Goal: Obtain resource: Obtain resource

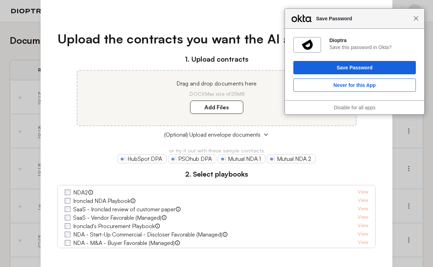
click at [418, 19] on span "Close" at bounding box center [416, 18] width 5 height 5
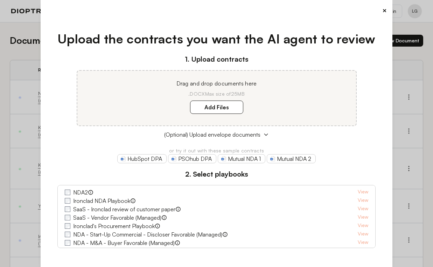
click at [382, 8] on button "×" at bounding box center [384, 11] width 5 height 10
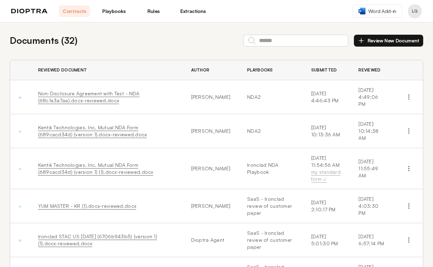
click at [414, 11] on button "Profile menu" at bounding box center [415, 11] width 14 height 14
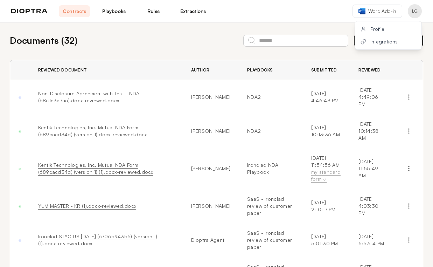
click at [138, 38] on div "Documents ( 32 ) Review New Document" at bounding box center [217, 41] width 414 height 14
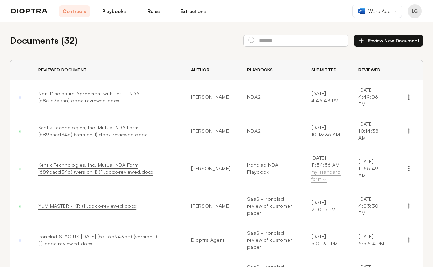
click at [114, 14] on link "Playbooks" at bounding box center [113, 11] width 31 height 12
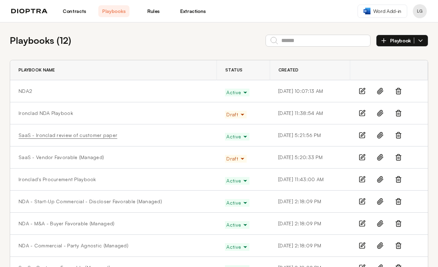
click at [62, 135] on link "SaaS - Ironclad review of customer paper" at bounding box center [68, 135] width 99 height 7
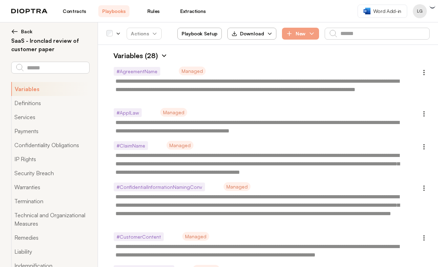
type textarea "*"
click at [252, 35] on div "Download" at bounding box center [248, 33] width 33 height 7
click at [245, 49] on button "As Excel" at bounding box center [252, 50] width 38 height 13
click at [191, 9] on link "Extractions" at bounding box center [193, 11] width 31 height 12
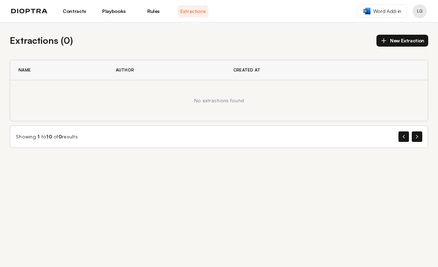
click at [152, 14] on link "Rules" at bounding box center [153, 11] width 31 height 12
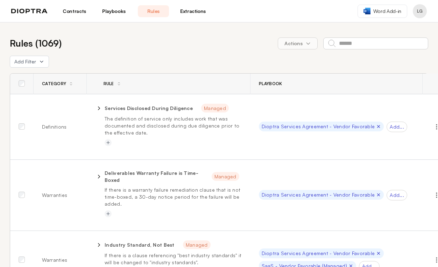
click at [76, 11] on link "Contracts" at bounding box center [74, 11] width 31 height 12
